Goal: Transaction & Acquisition: Download file/media

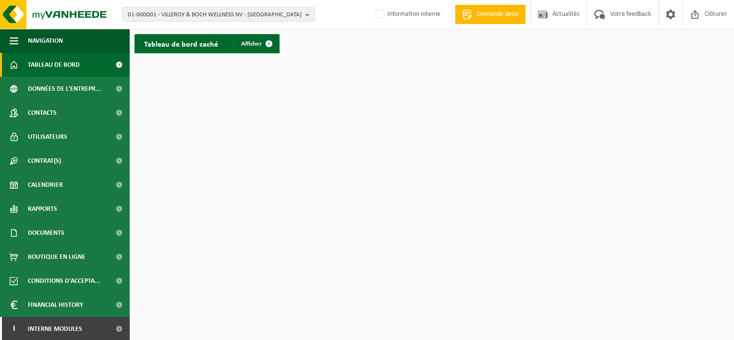
click at [170, 12] on span "01-000001 - VILLEROY & BOCH WELLNESS NV - ROESELARE" at bounding box center [215, 15] width 174 height 14
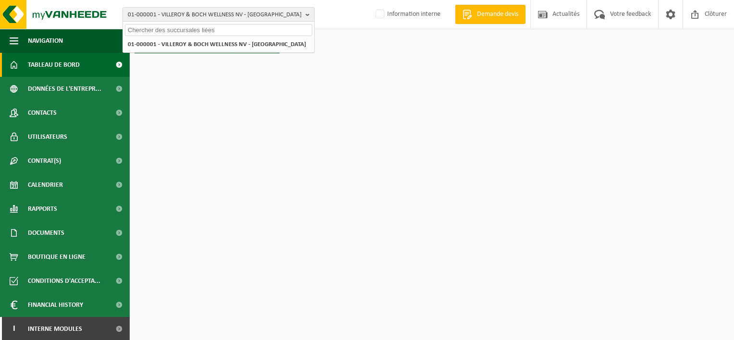
paste input "10-887494"
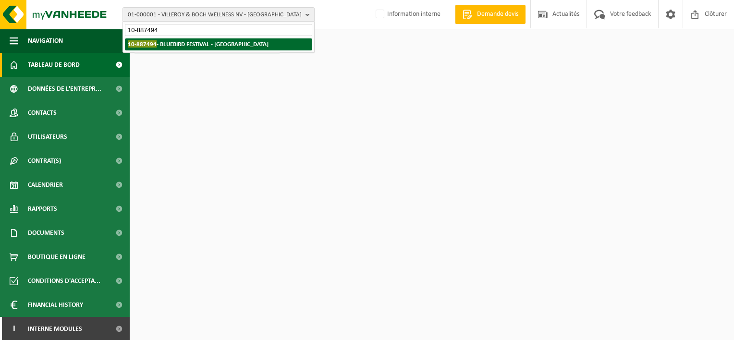
type input "10-887494"
click at [210, 42] on strong "10-887494 - BLUEBIRD FESTIVAL - OHEY" at bounding box center [198, 43] width 141 height 7
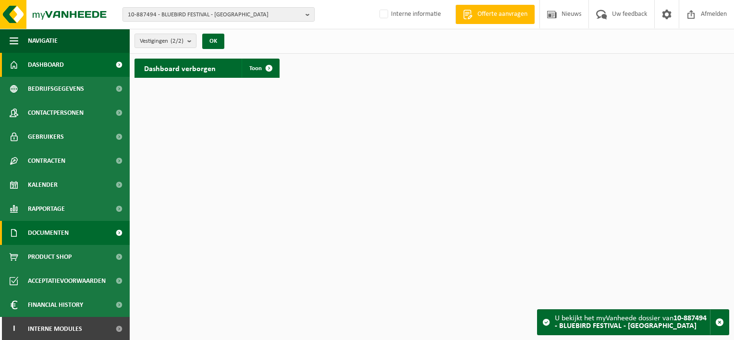
click at [66, 238] on span "Documenten" at bounding box center [48, 233] width 41 height 24
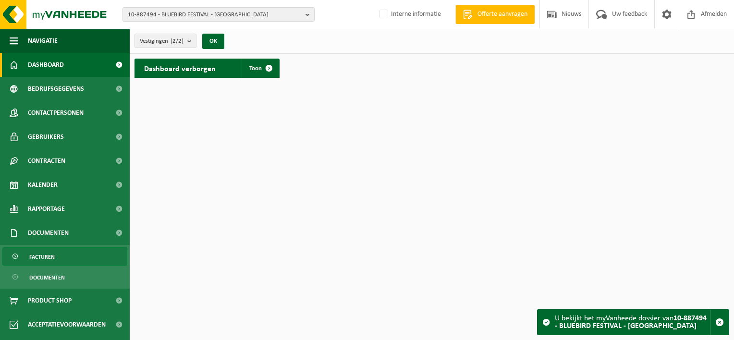
click at [67, 255] on link "Facturen" at bounding box center [64, 256] width 125 height 18
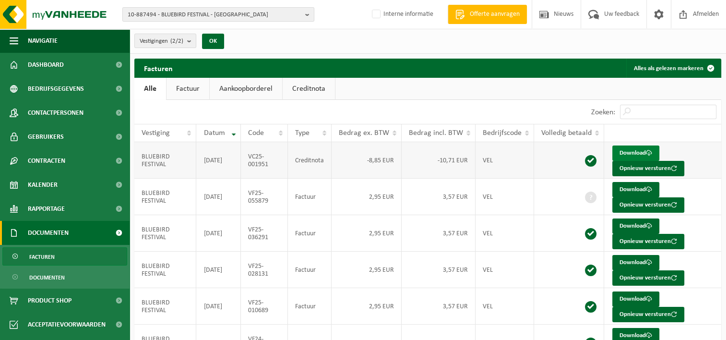
click at [626, 150] on link "Download" at bounding box center [636, 152] width 47 height 15
click at [630, 182] on link "Download" at bounding box center [636, 189] width 47 height 15
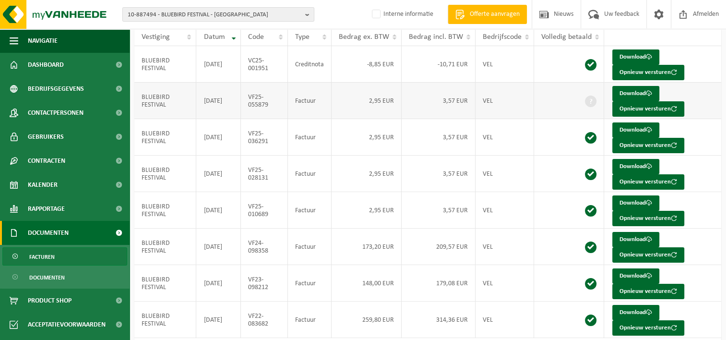
scroll to position [127, 0]
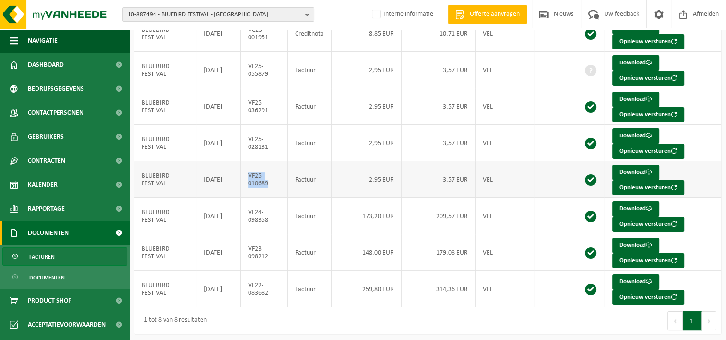
drag, startPoint x: 249, startPoint y: 171, endPoint x: 271, endPoint y: 181, distance: 24.7
click at [271, 181] on td "VF25-010689" at bounding box center [264, 179] width 47 height 36
copy td "VF25-010689"
click at [255, 151] on td "VF25-028131" at bounding box center [264, 143] width 47 height 36
